Goal: Task Accomplishment & Management: Complete application form

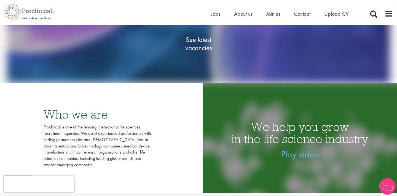
scroll to position [104, 0]
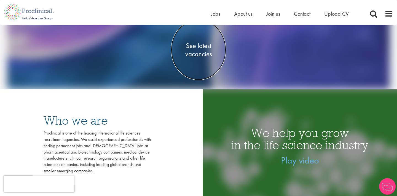
click at [193, 49] on span "See latest vacancies" at bounding box center [198, 50] width 55 height 17
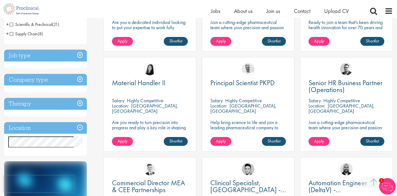
scroll to position [232, 0]
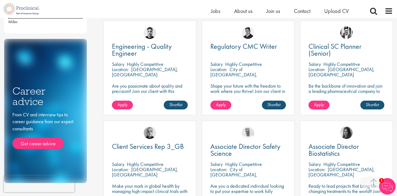
scroll to position [301, 0]
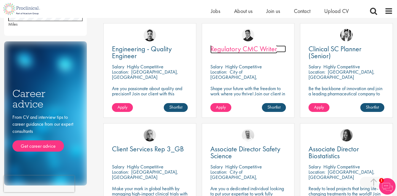
click at [251, 50] on span "Regulatory CMC Writer" at bounding box center [243, 48] width 67 height 9
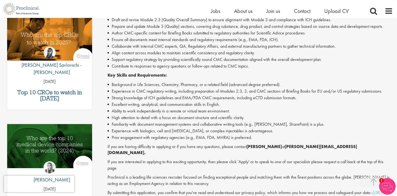
scroll to position [167, 0]
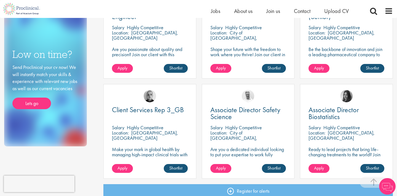
scroll to position [341, 0]
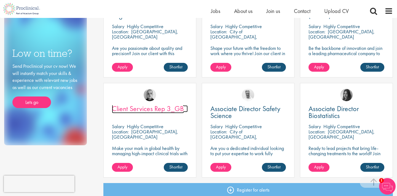
click at [159, 109] on span "Client Services Rep 3_GB" at bounding box center [148, 108] width 72 height 9
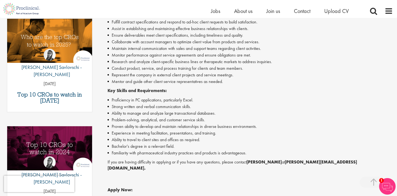
scroll to position [180, 0]
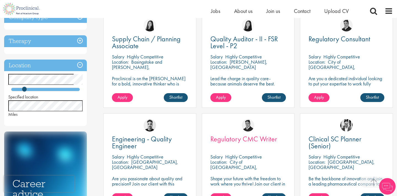
scroll to position [204, 0]
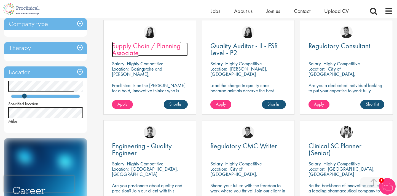
click at [168, 50] on span "Supply Chain / Planning Associate" at bounding box center [146, 49] width 69 height 16
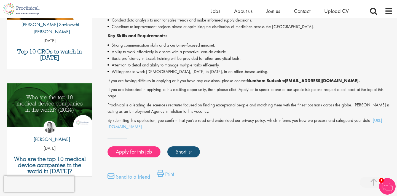
scroll to position [226, 0]
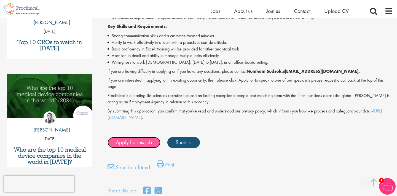
click at [135, 145] on link "Apply for this job" at bounding box center [133, 142] width 53 height 11
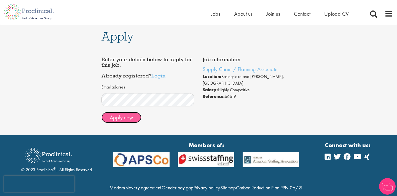
click at [128, 120] on button "Apply now" at bounding box center [121, 117] width 40 height 11
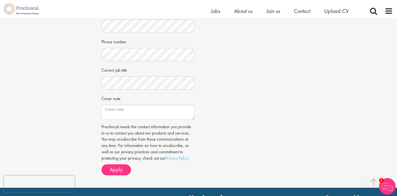
scroll to position [136, 0]
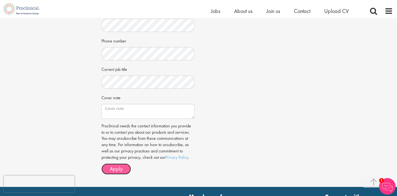
click at [119, 169] on span "Apply" at bounding box center [116, 168] width 13 height 7
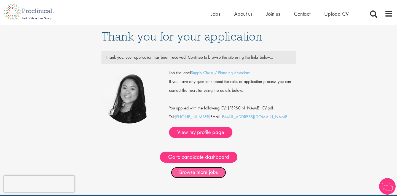
click at [192, 173] on link "Browse more jobs" at bounding box center [198, 172] width 55 height 11
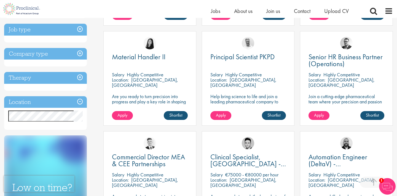
scroll to position [209, 0]
